Goal: Navigation & Orientation: Find specific page/section

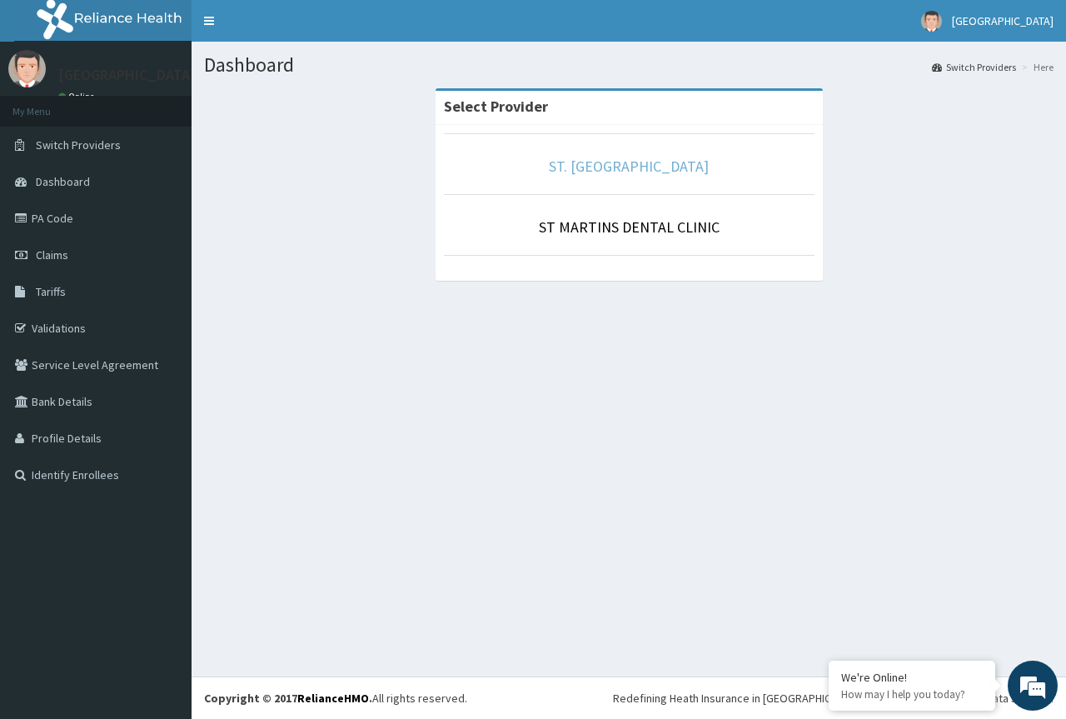
click at [650, 171] on link "ST. MARTINS HOSPITAL" at bounding box center [629, 166] width 160 height 19
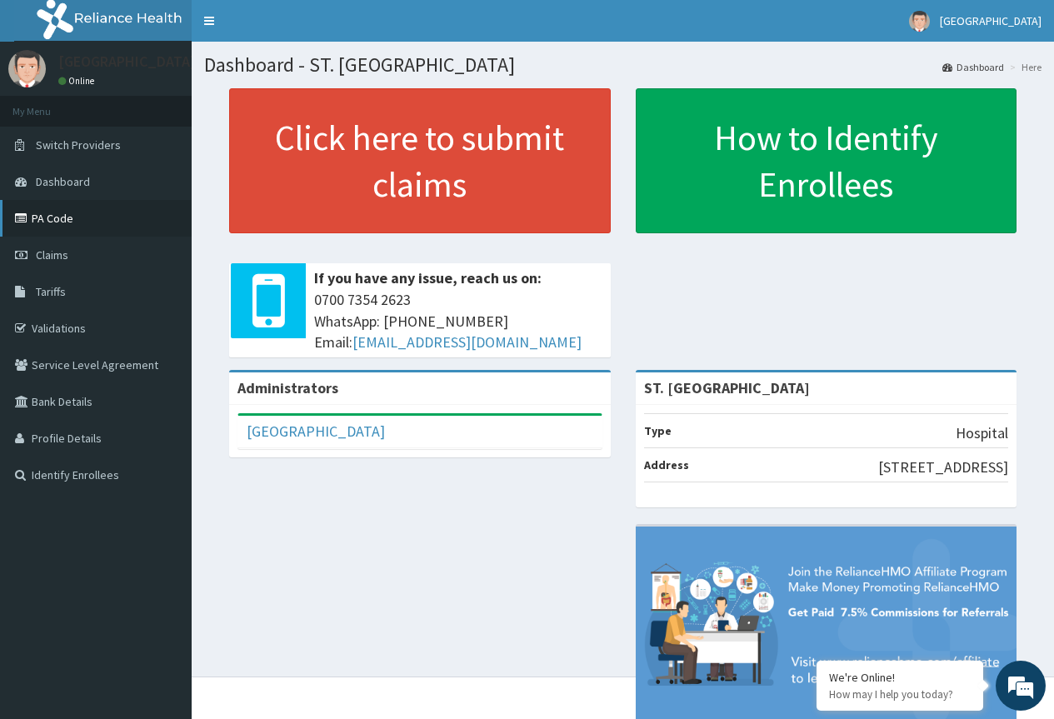
click at [67, 217] on link "PA Code" at bounding box center [96, 218] width 192 height 37
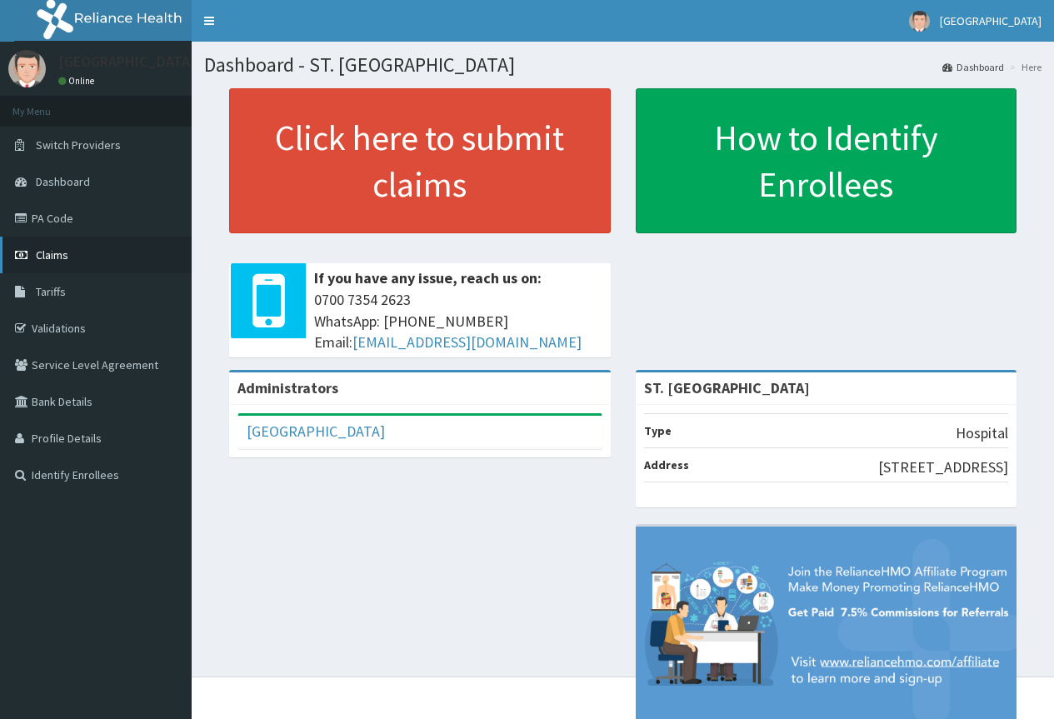
click at [49, 254] on span "Claims" at bounding box center [52, 254] width 32 height 15
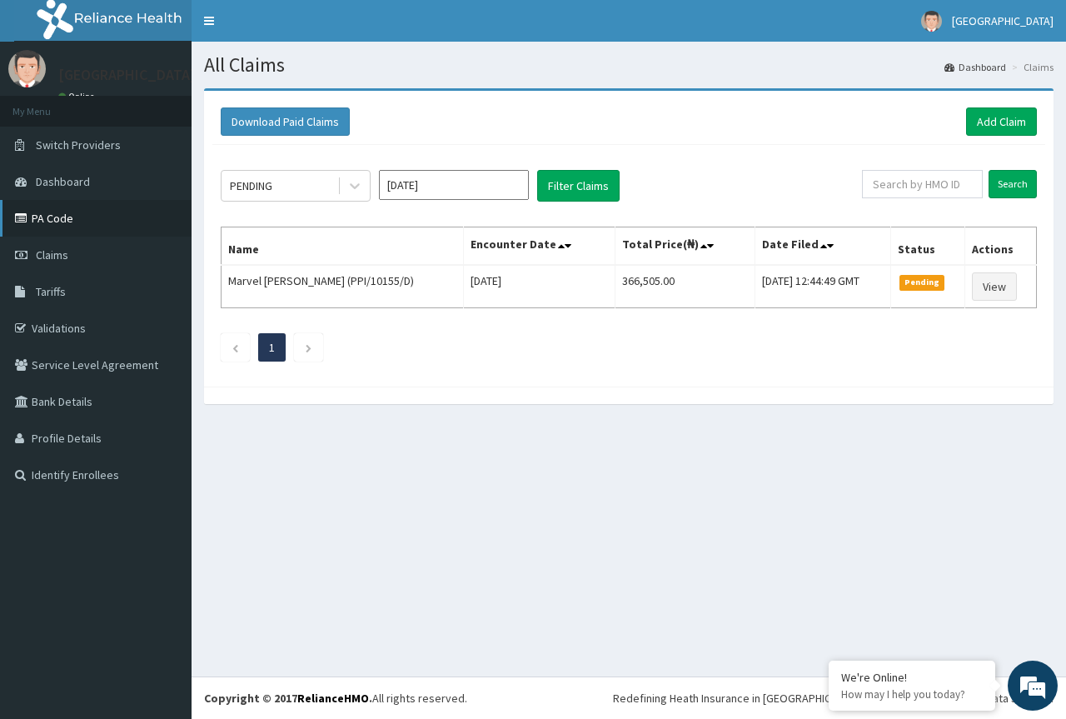
click at [64, 212] on link "PA Code" at bounding box center [96, 218] width 192 height 37
